Goal: Check status: Check status

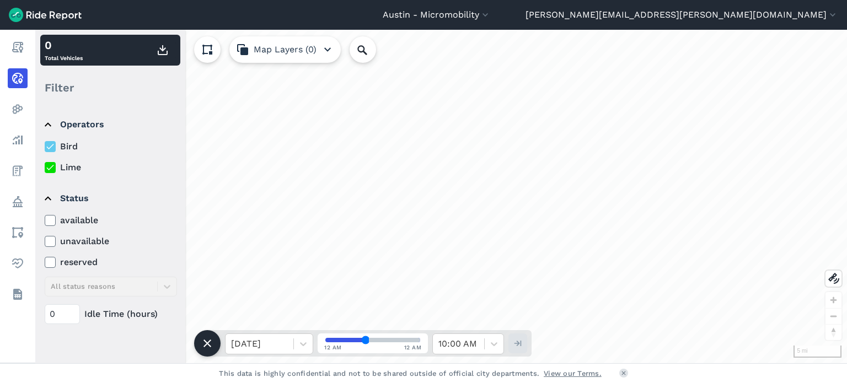
click at [50, 168] on use at bounding box center [49, 168] width 7 height 6
click at [45, 168] on input "Lime" at bounding box center [45, 164] width 0 height 7
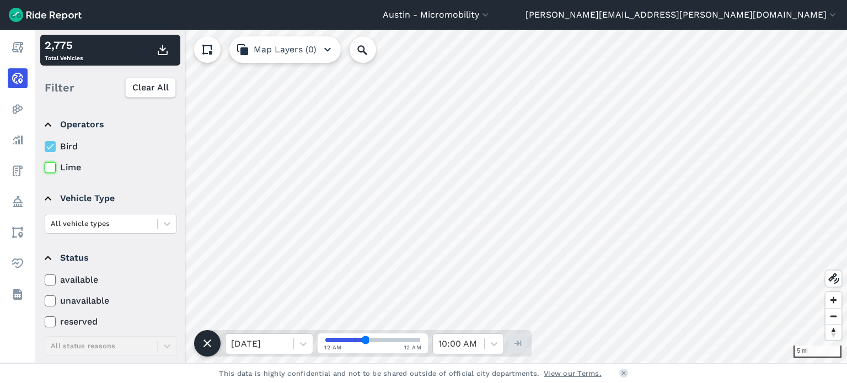
scroll to position [146, 0]
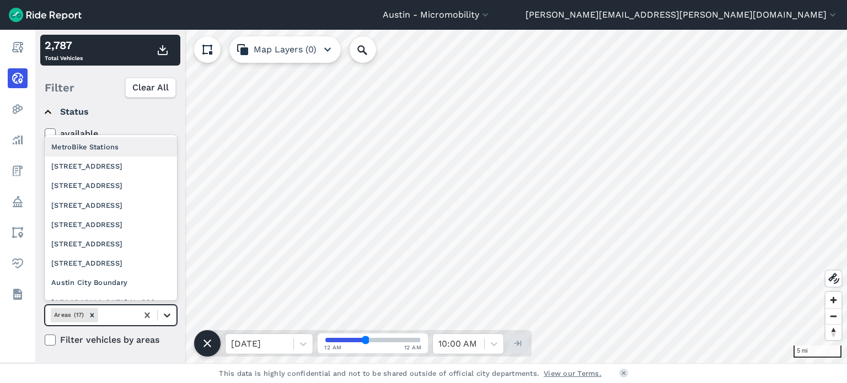
click at [167, 318] on icon at bounding box center [167, 315] width 11 height 11
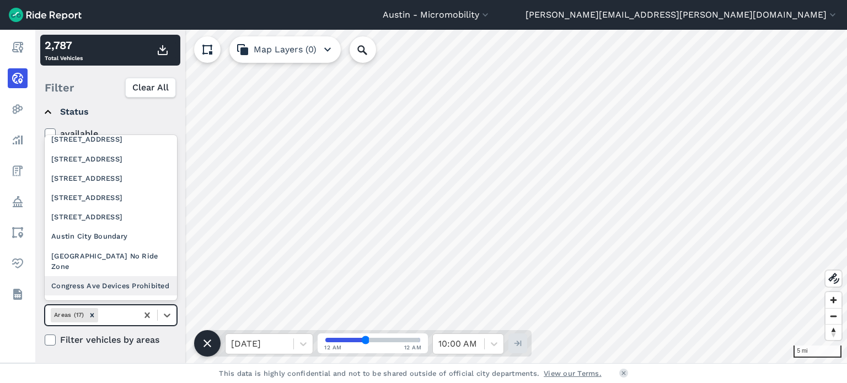
scroll to position [102, 0]
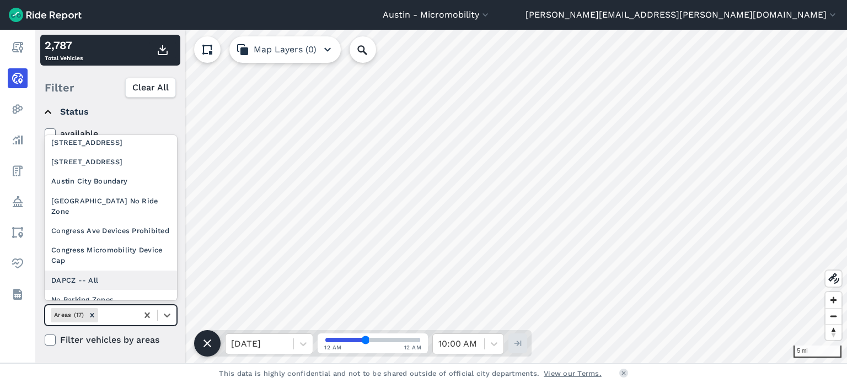
click at [122, 280] on div "DAPCZ -- All" at bounding box center [111, 280] width 132 height 19
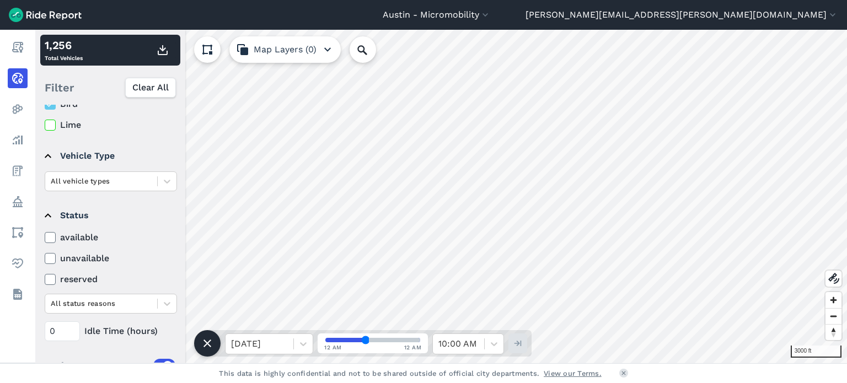
scroll to position [36, 0]
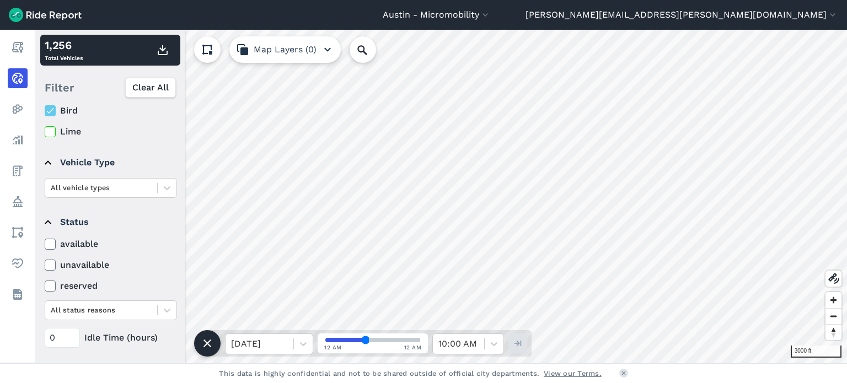
click at [46, 127] on icon at bounding box center [50, 131] width 10 height 11
click at [45, 127] on input "Lime" at bounding box center [45, 128] width 0 height 7
click at [49, 109] on icon at bounding box center [50, 110] width 10 height 11
click at [45, 109] on input "Bird" at bounding box center [45, 107] width 0 height 7
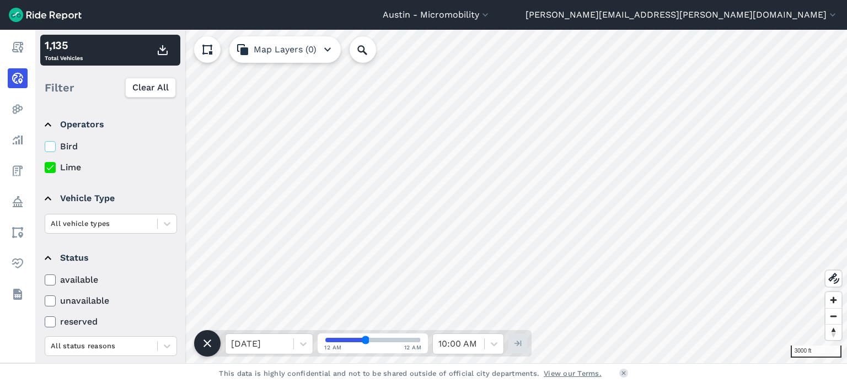
click at [47, 142] on icon at bounding box center [50, 146] width 10 height 11
click at [45, 142] on input "Bird" at bounding box center [45, 143] width 0 height 7
click at [46, 171] on icon at bounding box center [50, 167] width 10 height 11
click at [45, 168] on input "Lime" at bounding box center [45, 164] width 0 height 7
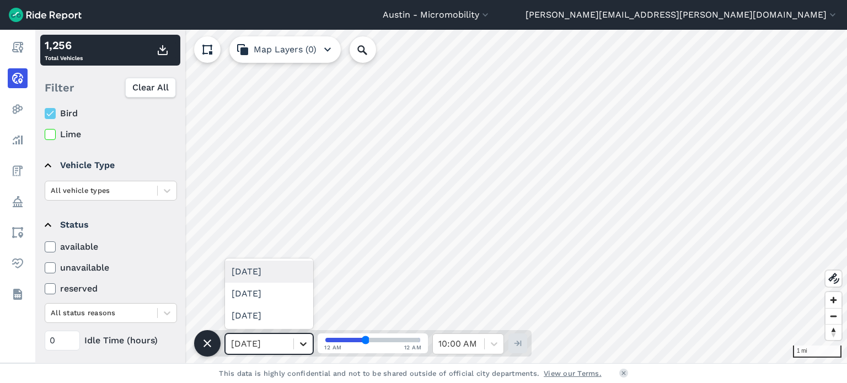
click at [308, 338] on div at bounding box center [303, 344] width 19 height 19
click at [274, 271] on div "[DATE]" at bounding box center [269, 272] width 88 height 22
click at [306, 343] on icon at bounding box center [303, 345] width 7 height 4
click at [269, 271] on div "[DATE]" at bounding box center [269, 272] width 88 height 22
